Goal: Information Seeking & Learning: Learn about a topic

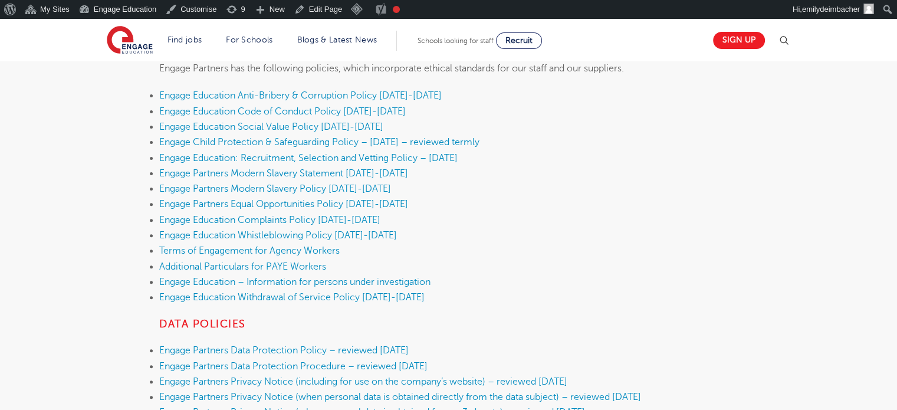
scroll to position [551, 0]
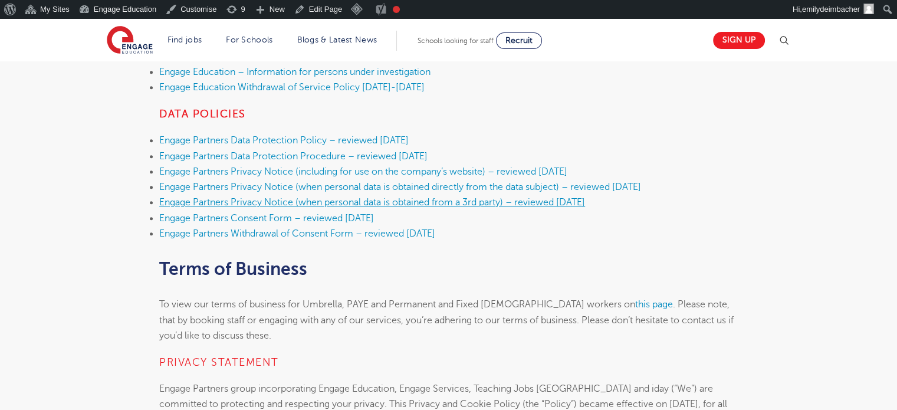
scroll to position [575, 0]
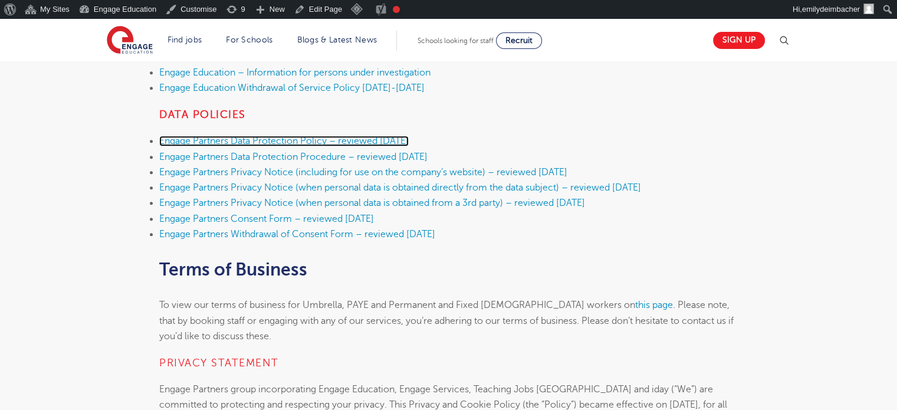
click at [377, 139] on link "Engage Partners Data Protection Policy – reviewed [DATE]" at bounding box center [283, 141] width 249 height 11
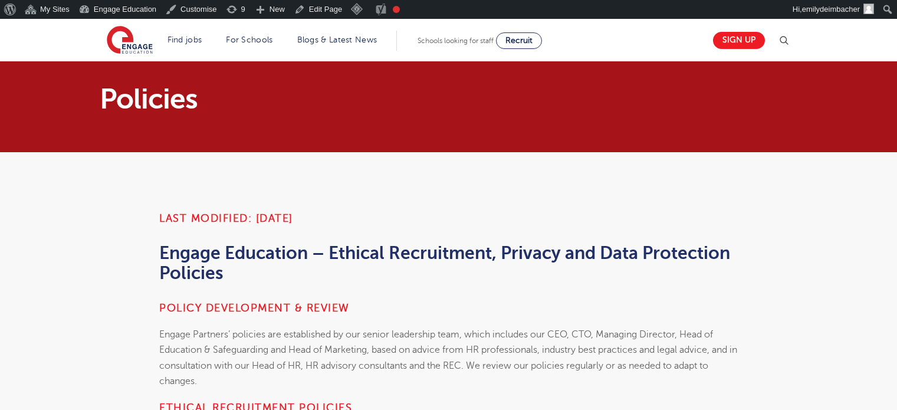
scroll to position [575, 0]
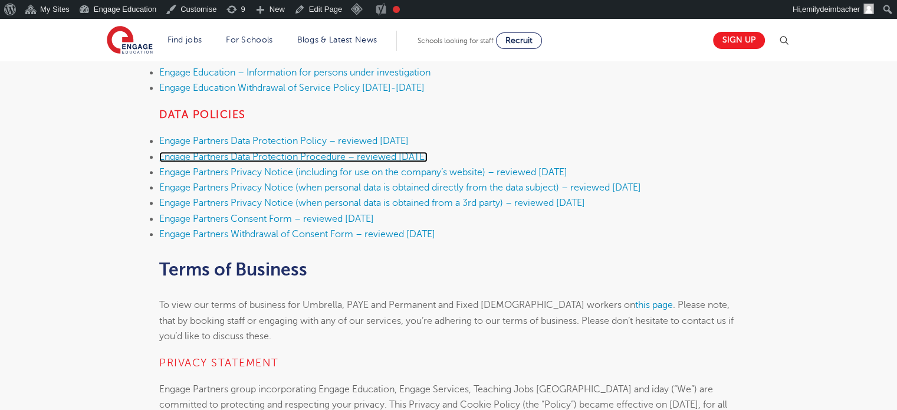
click at [314, 156] on link "Engage Partners Data Protection Procedure – reviewed [DATE]" at bounding box center [293, 157] width 268 height 11
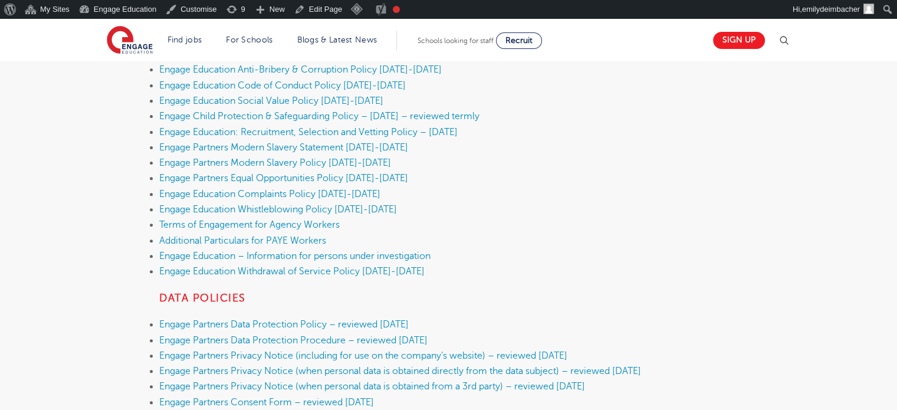
scroll to position [623, 0]
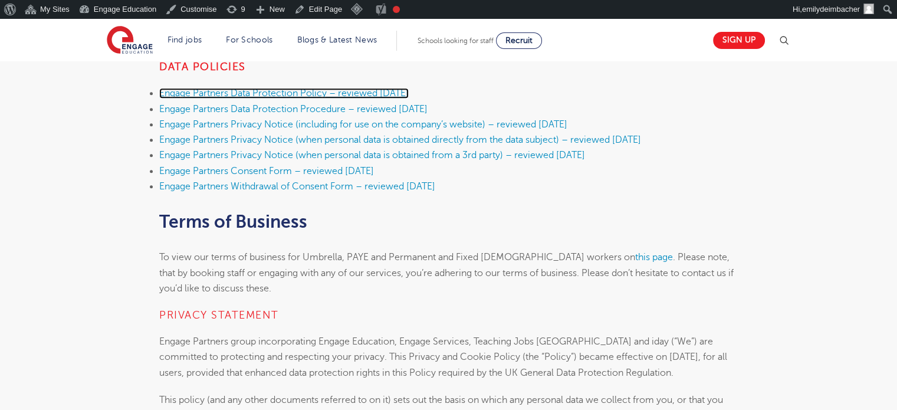
click at [360, 91] on link "Engage Partners Data Protection Policy – reviewed [DATE]" at bounding box center [283, 93] width 249 height 11
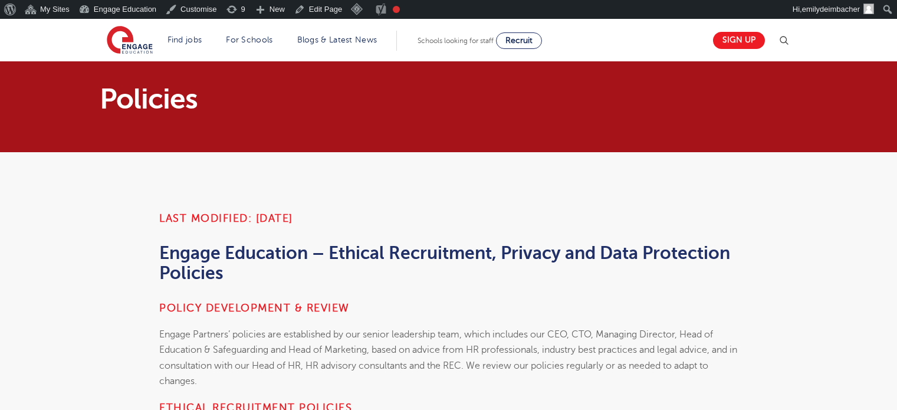
scroll to position [623, 0]
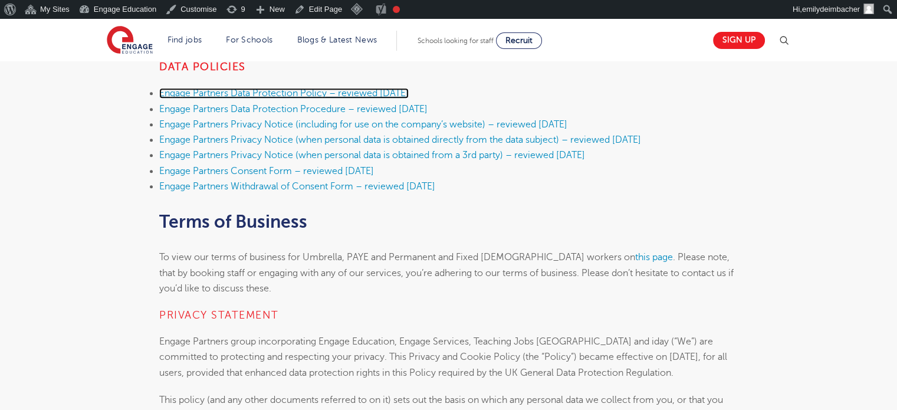
click at [315, 95] on link "Engage Partners Data Protection Policy – reviewed [DATE]" at bounding box center [283, 93] width 249 height 11
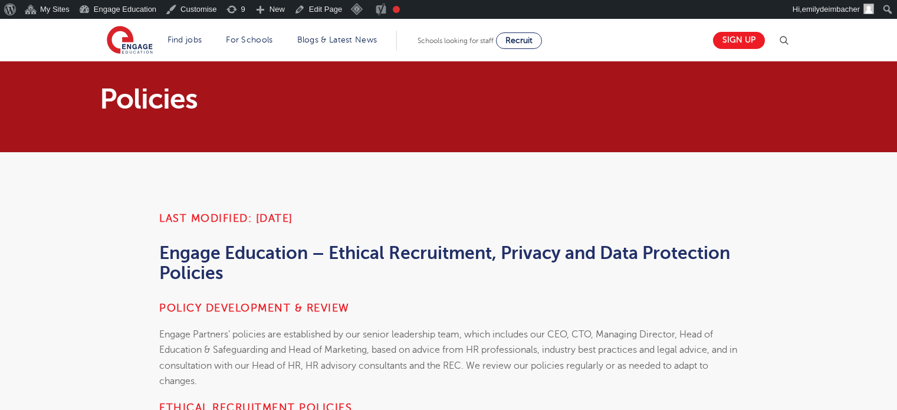
scroll to position [623, 0]
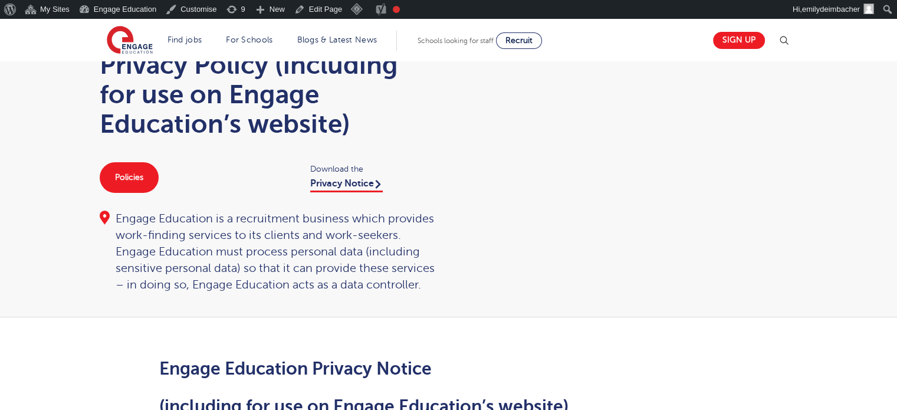
scroll to position [61, 0]
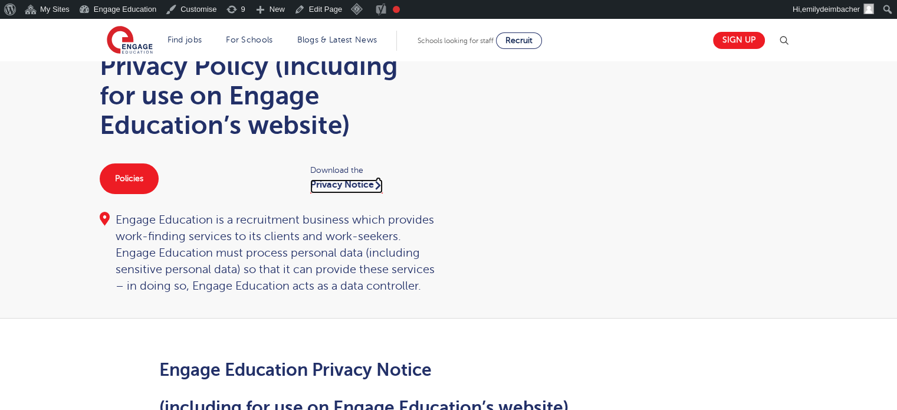
click at [355, 180] on link "Privacy Notice" at bounding box center [346, 186] width 73 height 14
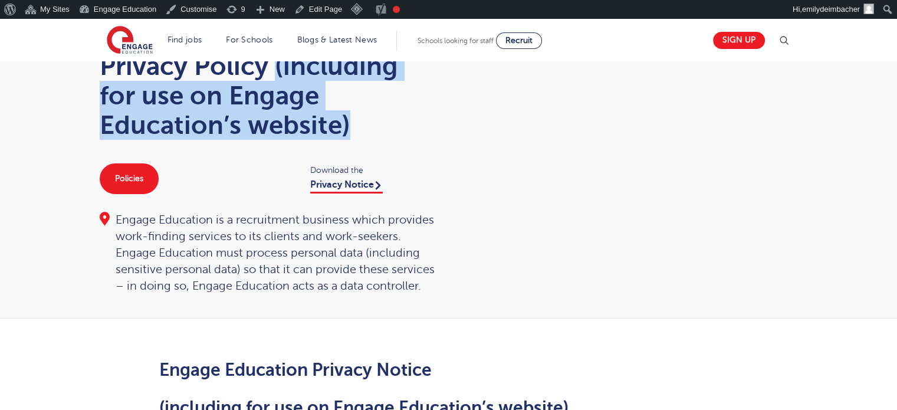
drag, startPoint x: 389, startPoint y: 117, endPoint x: 271, endPoint y: 65, distance: 128.6
click at [271, 65] on h1 "Privacy Policy (including for use on Engage Education’s website)" at bounding box center [268, 95] width 337 height 88
copy h1 "(including for use on Engage Education’s website)"
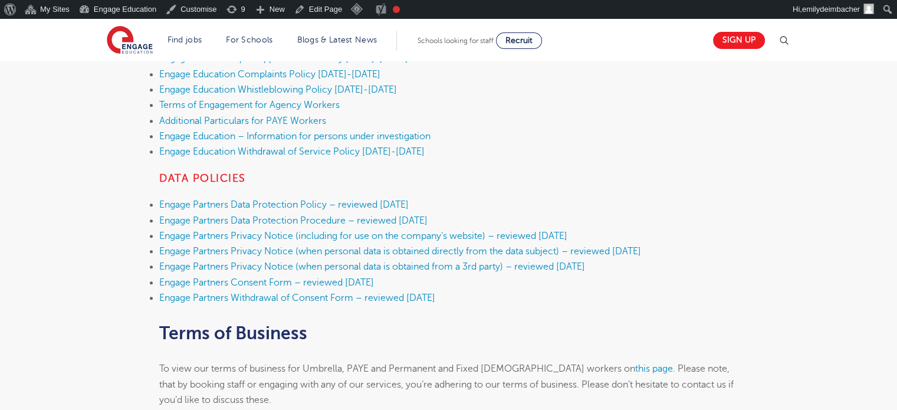
scroll to position [514, 0]
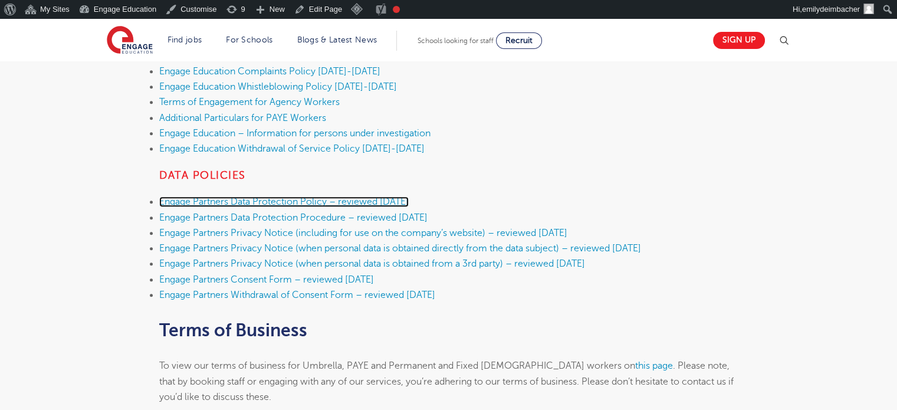
click at [320, 204] on link "Engage Partners Data Protection Policy – reviewed [DATE]" at bounding box center [283, 201] width 249 height 11
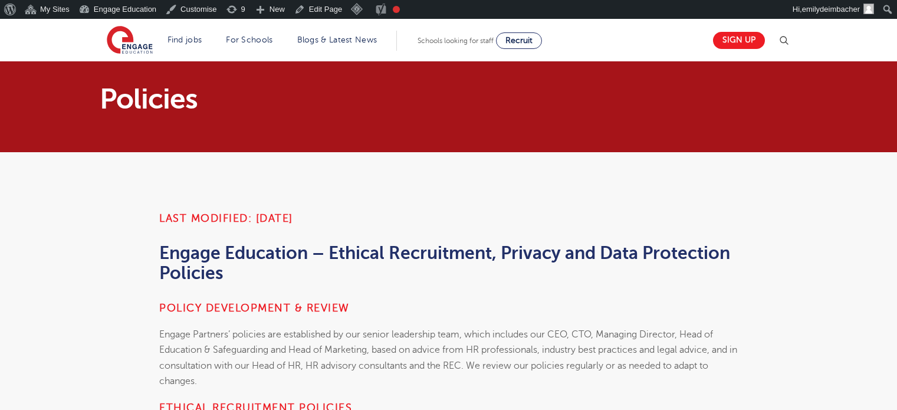
scroll to position [514, 0]
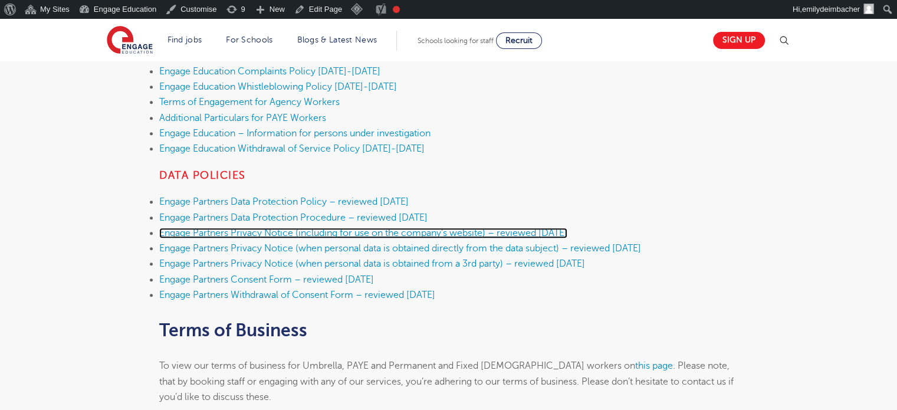
click at [290, 228] on link "Engage Partners Privacy Notice (including for use on the company’s website) – r…" at bounding box center [363, 233] width 408 height 11
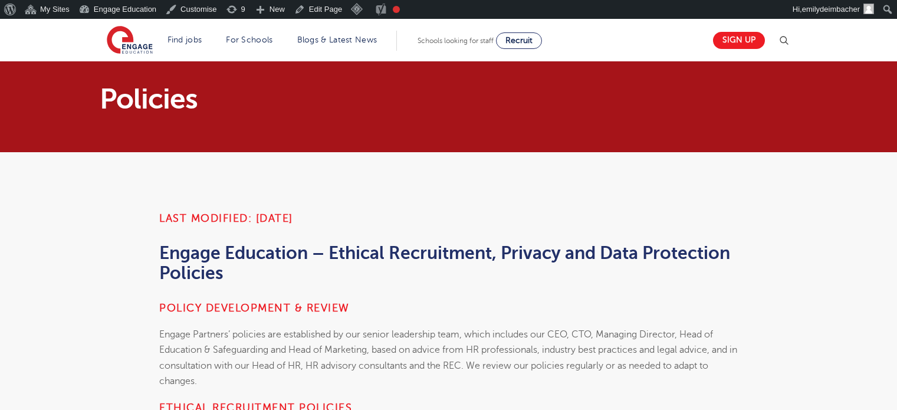
scroll to position [514, 0]
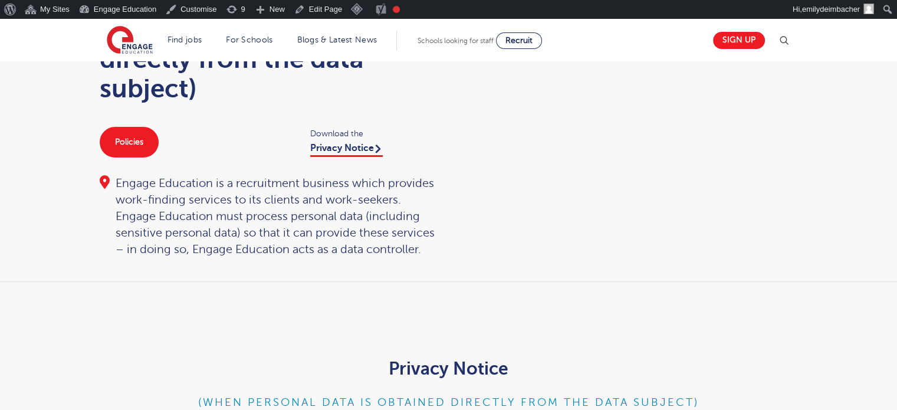
scroll to position [153, 0]
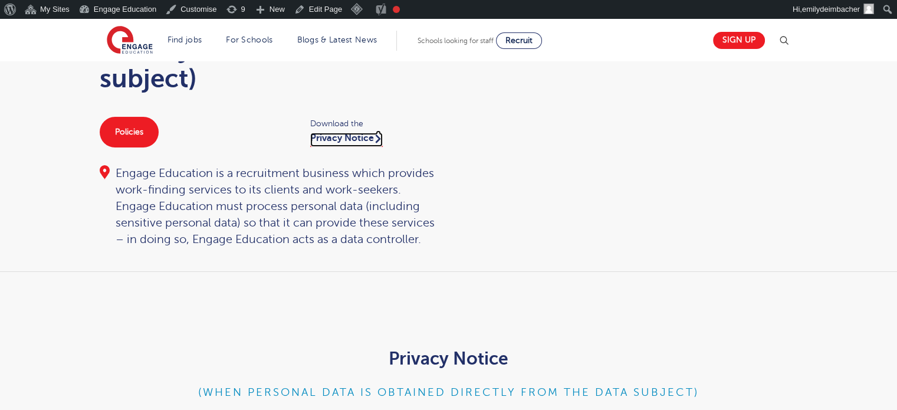
click at [347, 141] on link "Privacy Notice" at bounding box center [346, 140] width 73 height 14
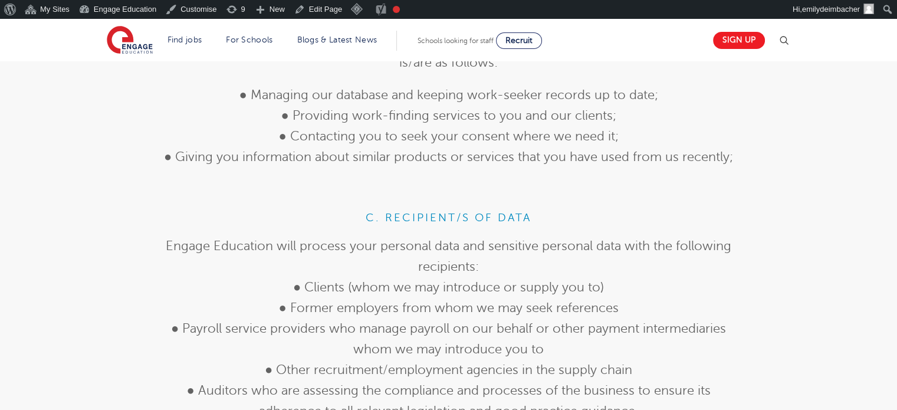
scroll to position [1370, 0]
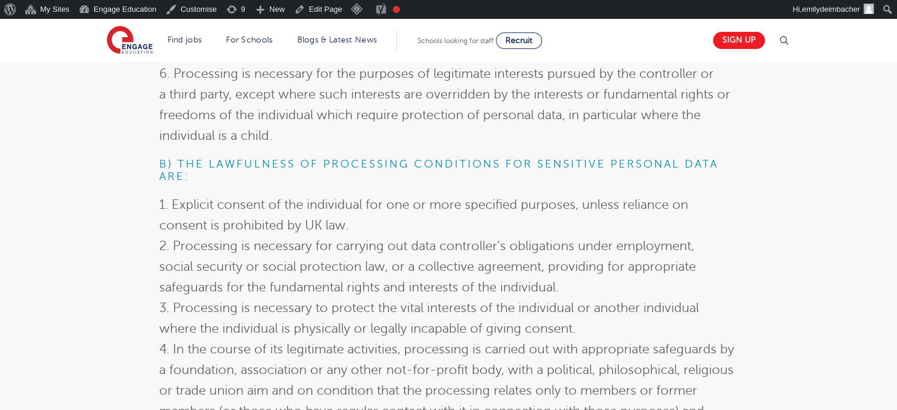
scroll to position [3642, 0]
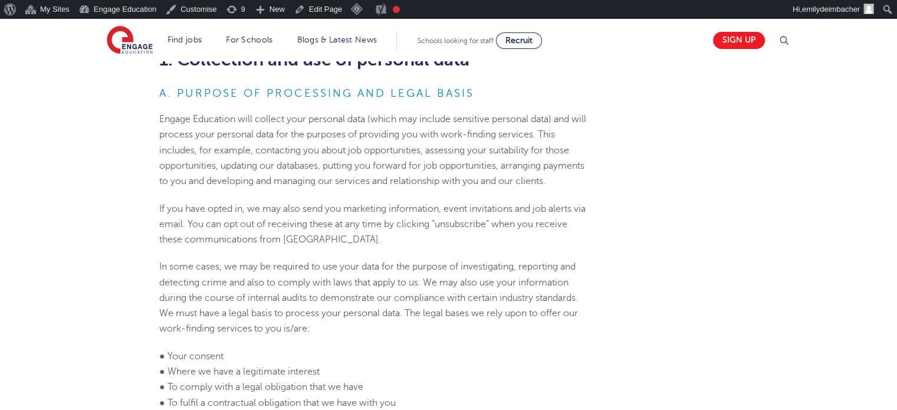
scroll to position [622, 0]
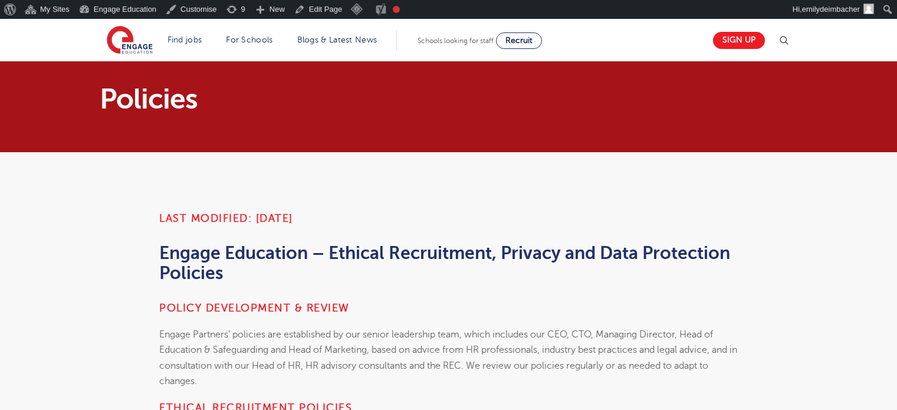
scroll to position [514, 0]
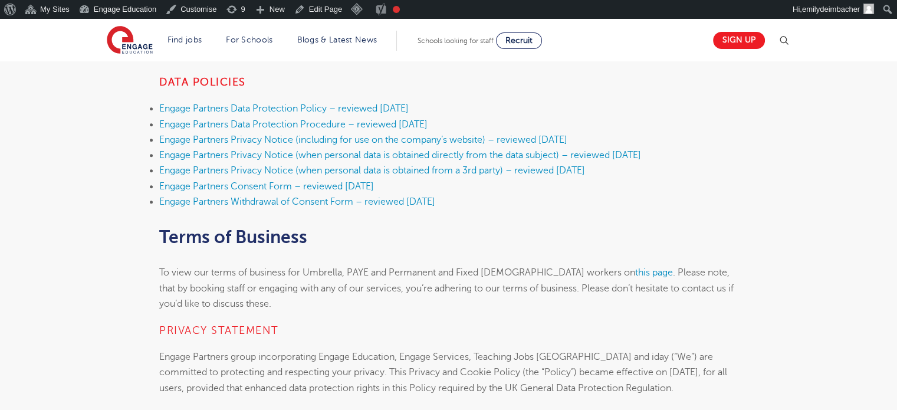
scroll to position [608, 0]
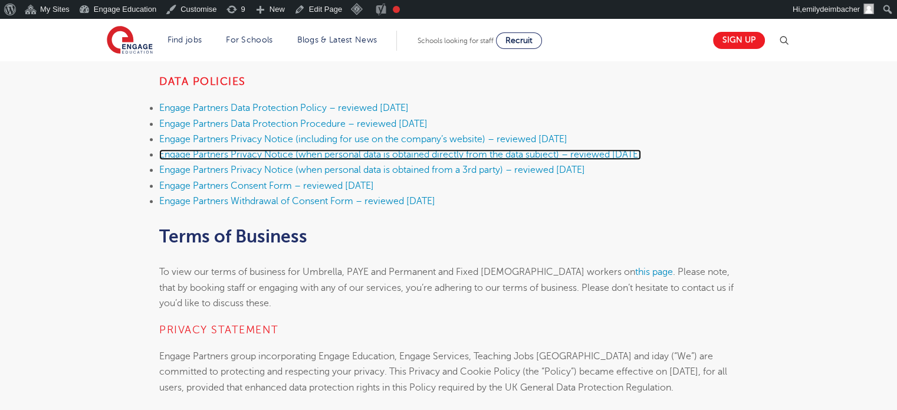
click at [311, 153] on link "Engage Partners Privacy Notice (when personal data is obtained directly from th…" at bounding box center [400, 154] width 482 height 11
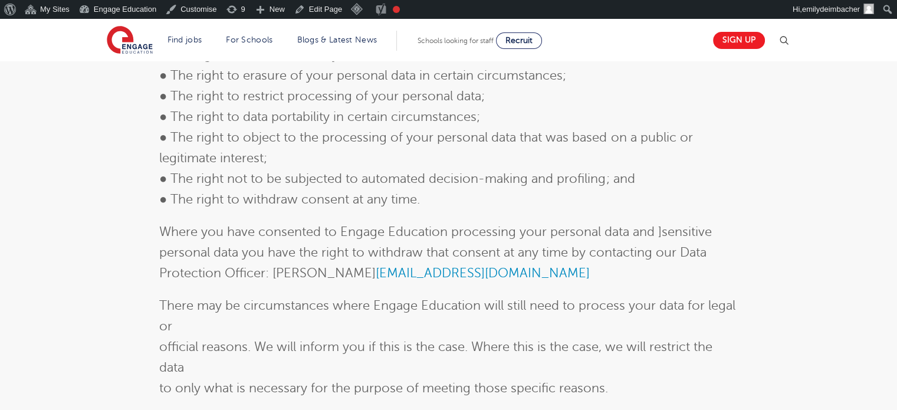
scroll to position [2606, 0]
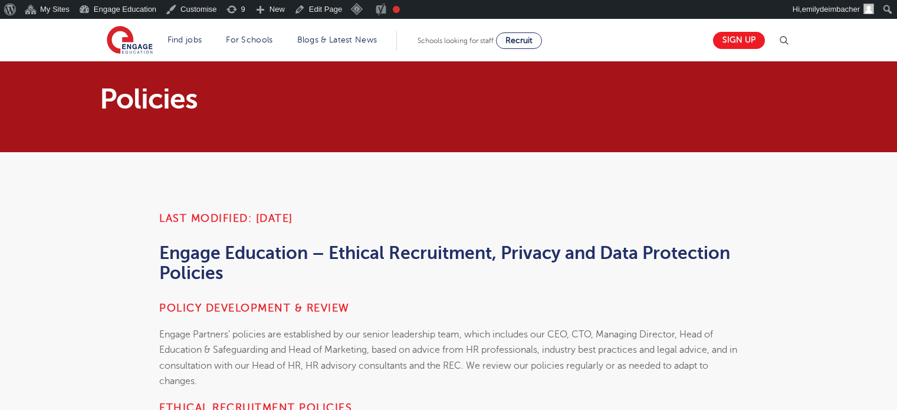
scroll to position [608, 0]
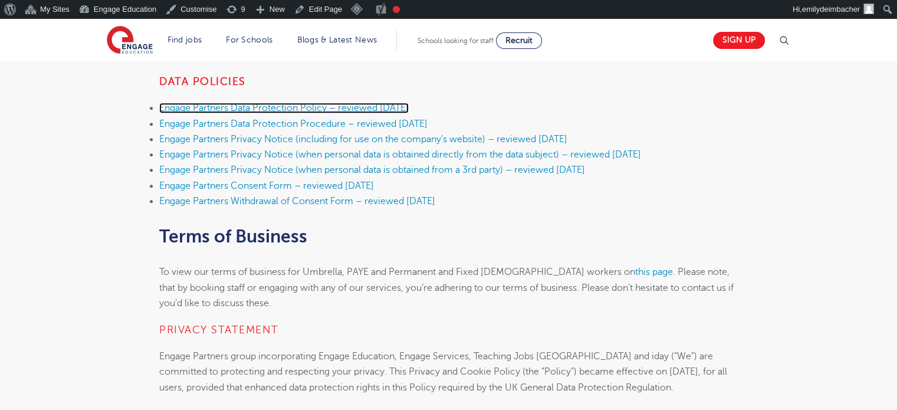
click at [317, 106] on link "Engage Partners Data Protection Policy – reviewed [DATE]" at bounding box center [283, 108] width 249 height 11
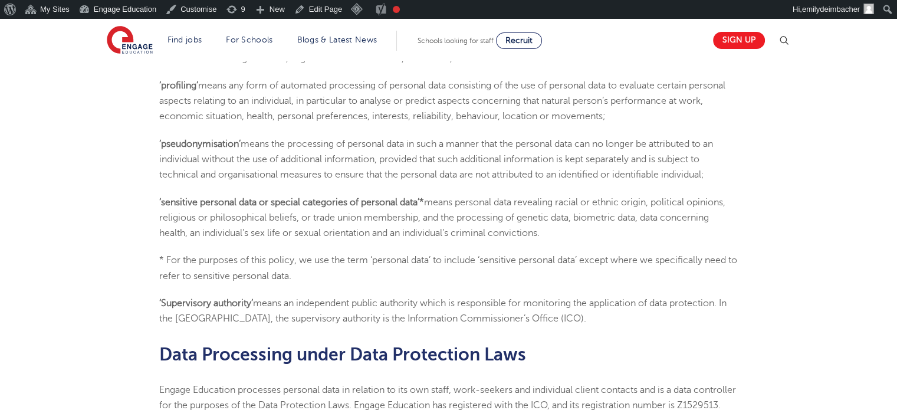
scroll to position [781, 0]
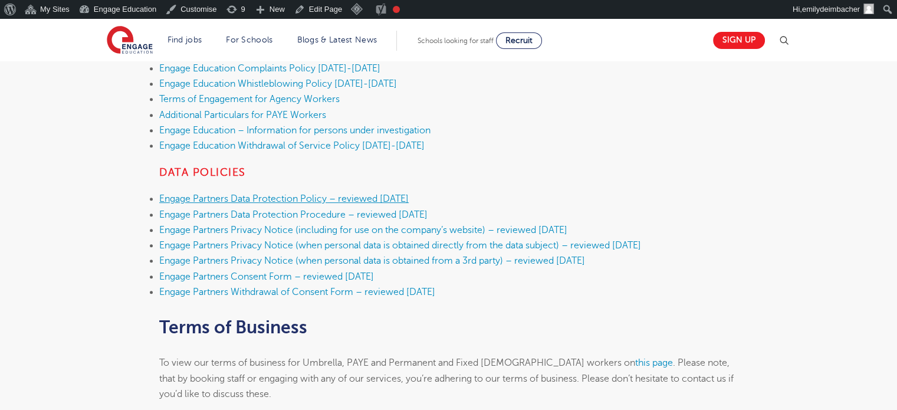
scroll to position [550, 0]
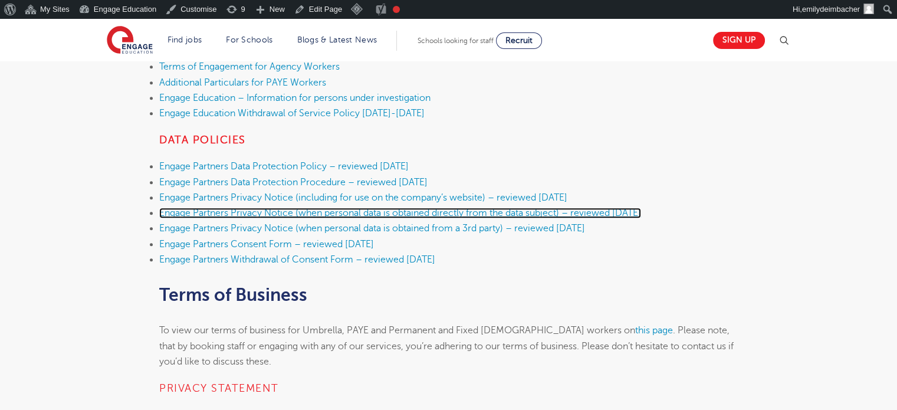
click at [337, 211] on link "Engage Partners Privacy Notice (when personal data is obtained directly from th…" at bounding box center [400, 213] width 482 height 11
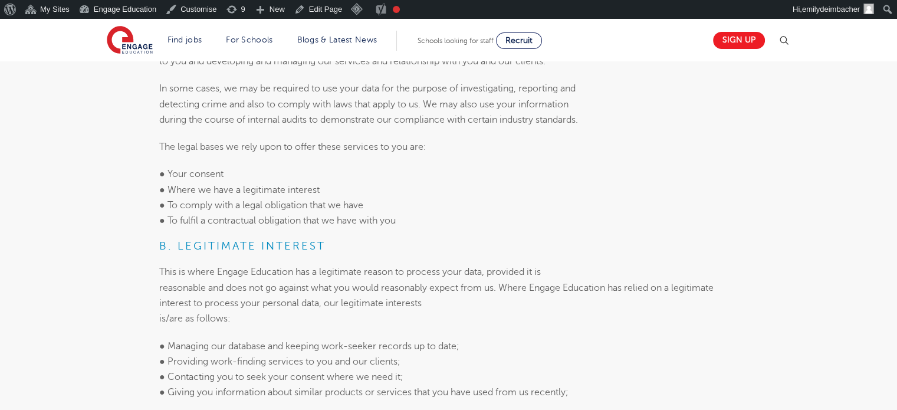
scroll to position [788, 0]
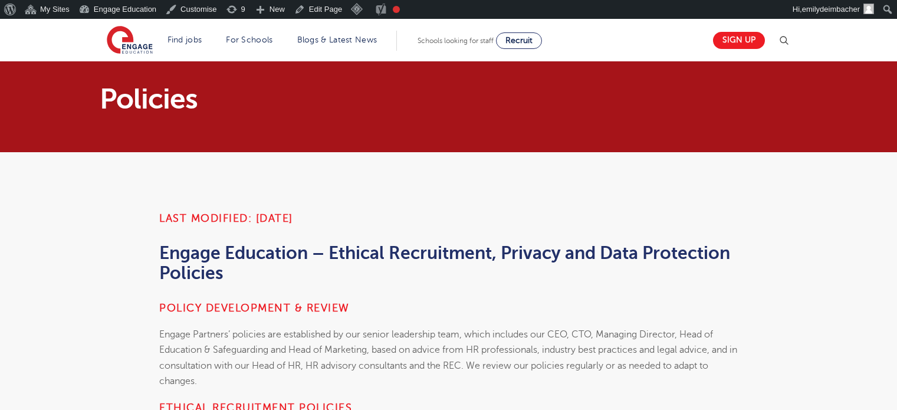
scroll to position [550, 0]
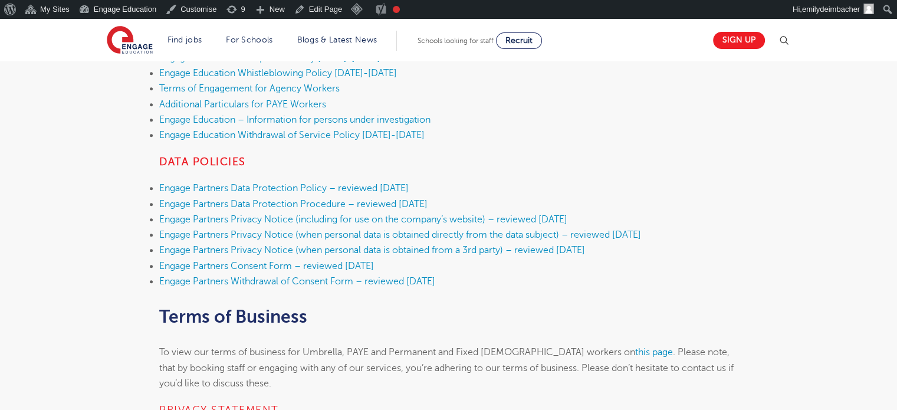
scroll to position [526, 0]
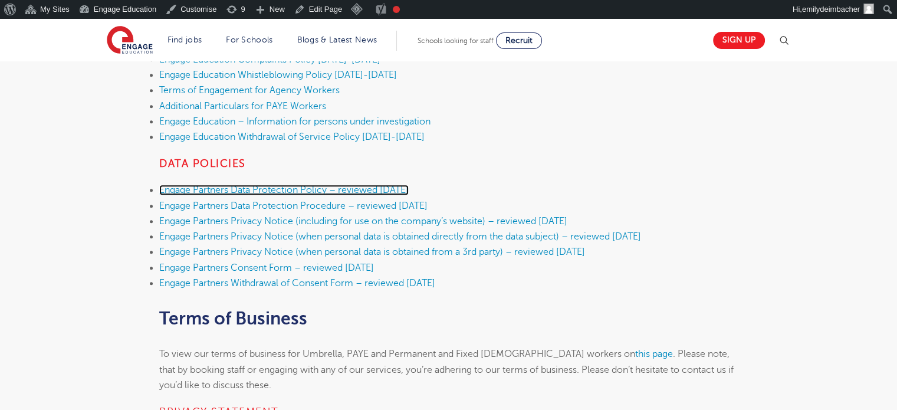
click at [384, 189] on link "Engage Partners Data Protection Policy – reviewed [DATE]" at bounding box center [283, 190] width 249 height 11
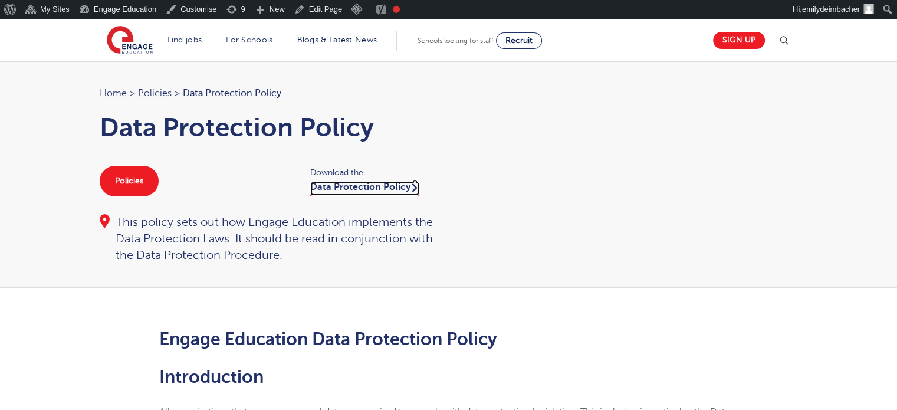
click at [384, 189] on link "Data Protection Policy" at bounding box center [364, 189] width 109 height 14
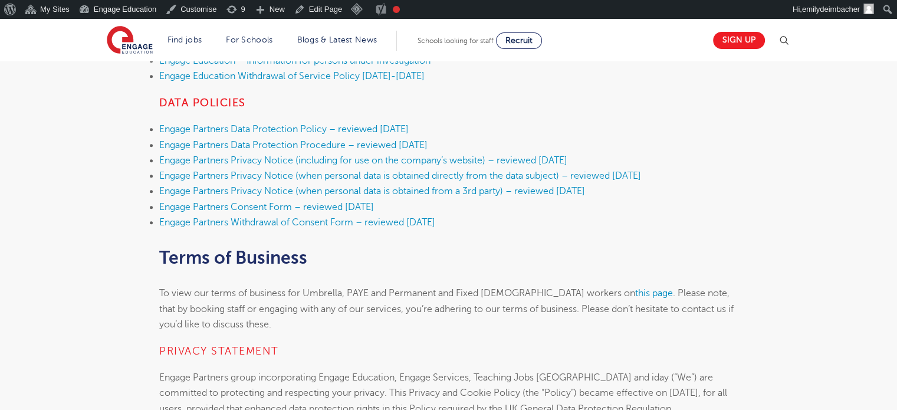
scroll to position [587, 0]
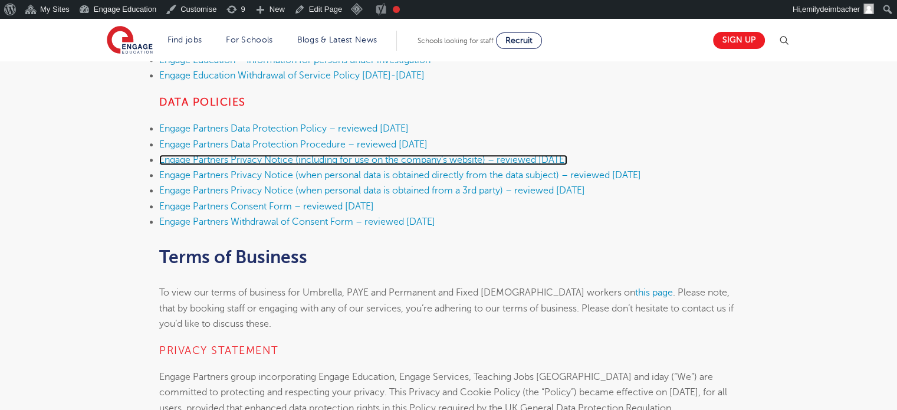
click at [264, 159] on link "Engage Partners Privacy Notice (including for use on the company’s website) – r…" at bounding box center [363, 160] width 408 height 11
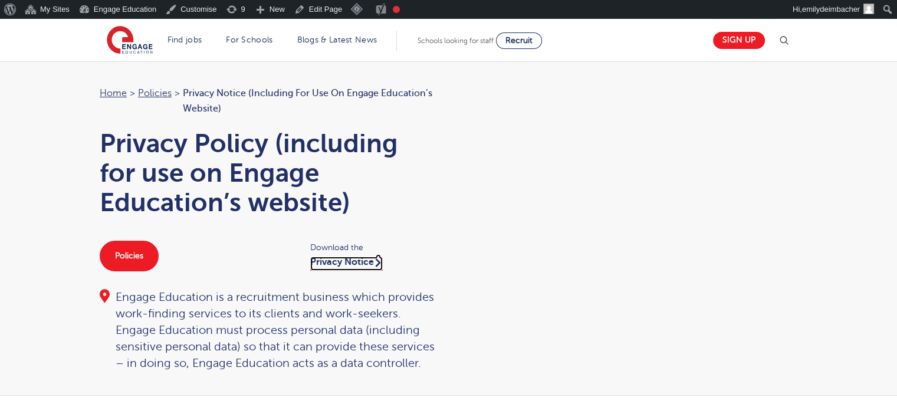
click at [364, 259] on link "Privacy Notice" at bounding box center [346, 264] width 73 height 14
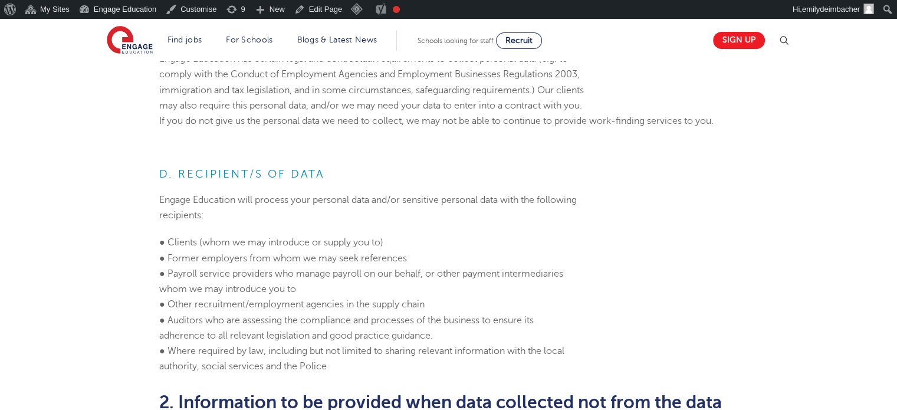
scroll to position [1217, 0]
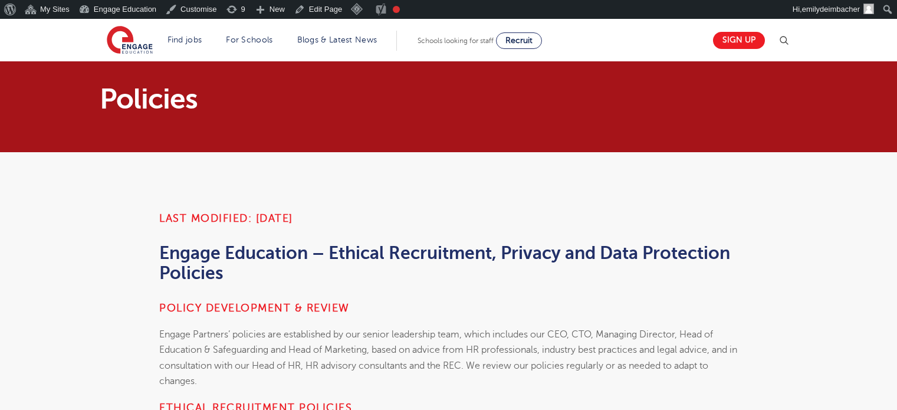
scroll to position [587, 0]
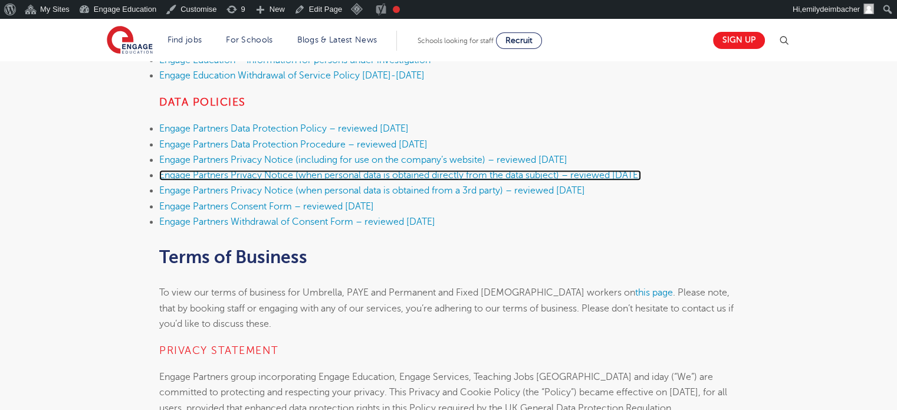
click at [283, 173] on link "Engage Partners Privacy Notice (when personal data is obtained directly from th…" at bounding box center [400, 175] width 482 height 11
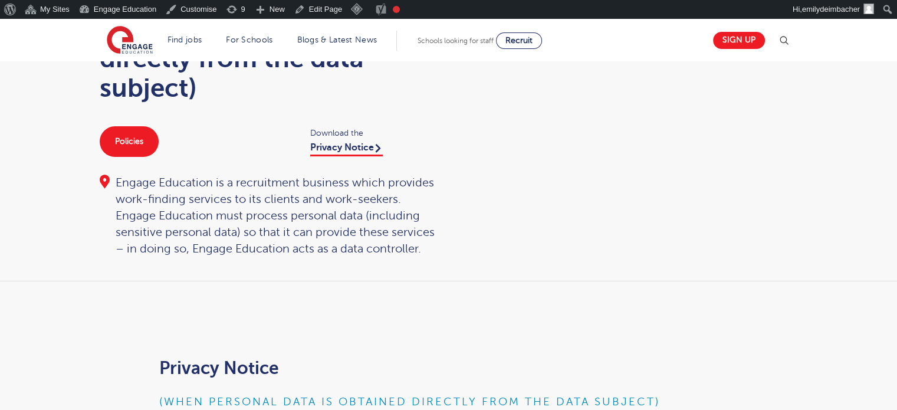
scroll to position [148, 0]
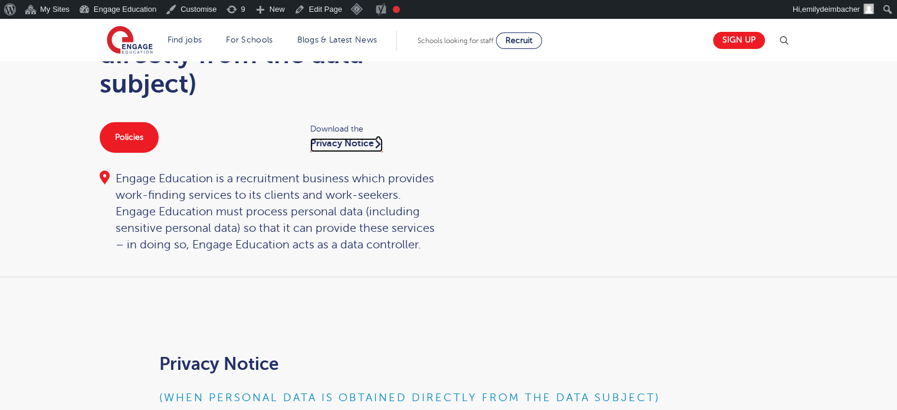
click at [355, 147] on link "Privacy Notice" at bounding box center [346, 145] width 73 height 14
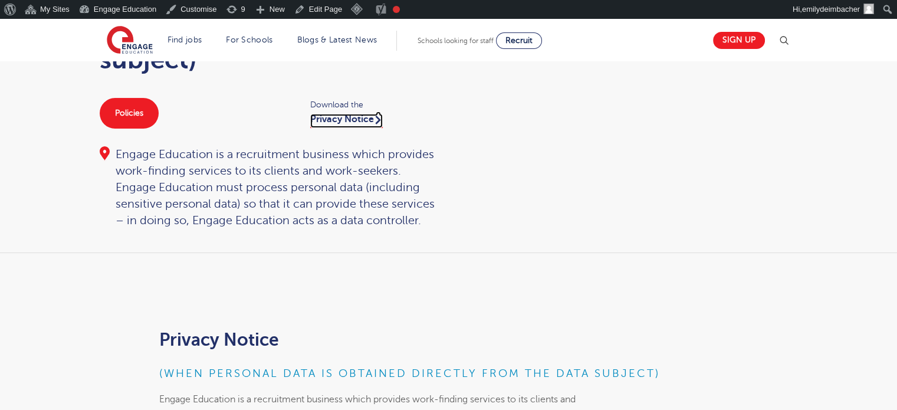
scroll to position [0, 0]
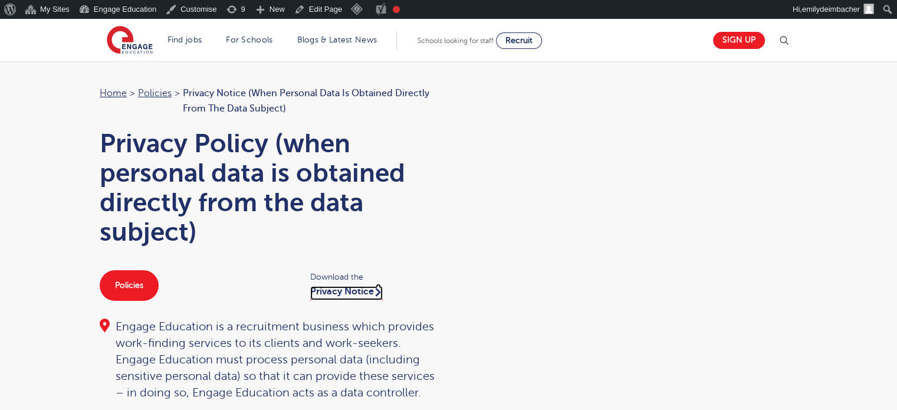
click at [310, 286] on link "Privacy Notice" at bounding box center [346, 293] width 73 height 14
